Goal: Navigation & Orientation: Find specific page/section

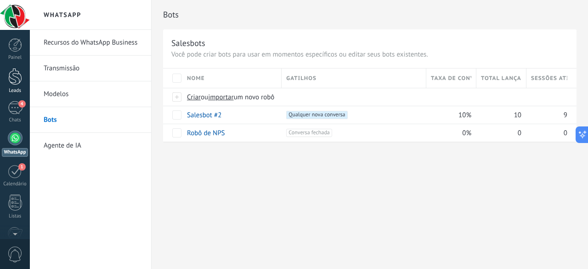
click at [13, 76] on div at bounding box center [15, 76] width 14 height 17
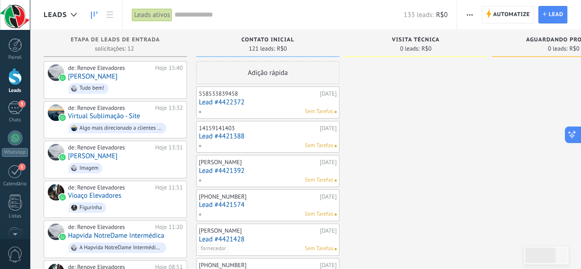
click at [576, 136] on icon at bounding box center [573, 135] width 10 height 10
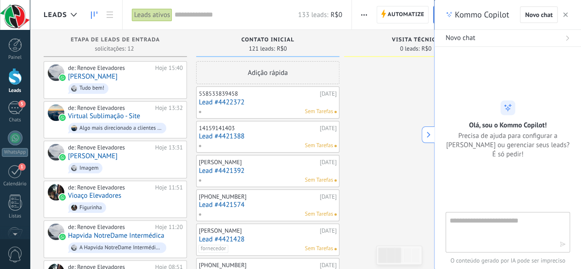
click at [427, 132] on icon at bounding box center [429, 134] width 6 height 6
